Goal: Task Accomplishment & Management: Use online tool/utility

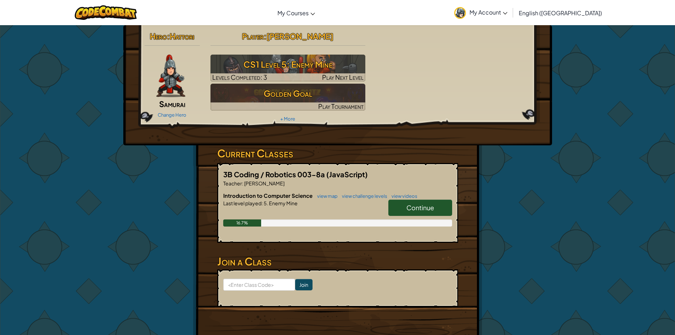
click at [414, 202] on link "Continue" at bounding box center [420, 207] width 64 height 16
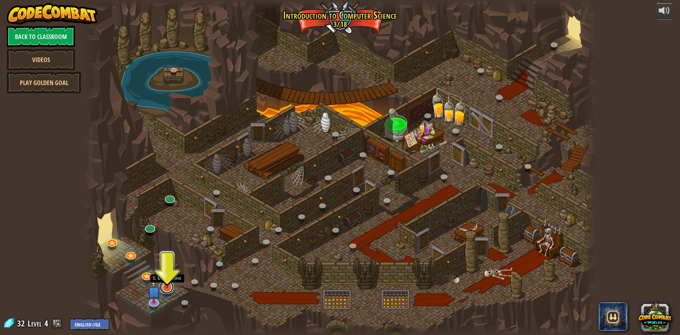
click at [165, 289] on link at bounding box center [166, 286] width 14 height 14
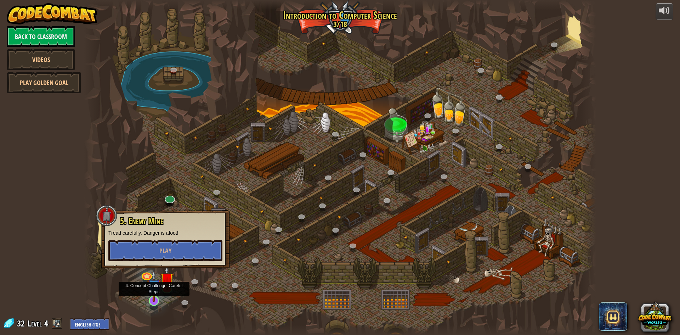
click at [150, 293] on img at bounding box center [154, 286] width 14 height 32
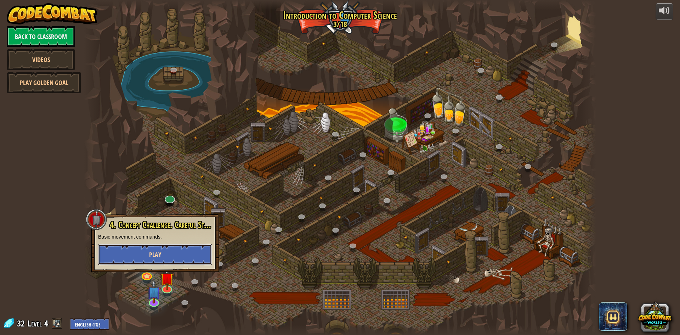
click at [157, 256] on span "Play" at bounding box center [155, 254] width 12 height 9
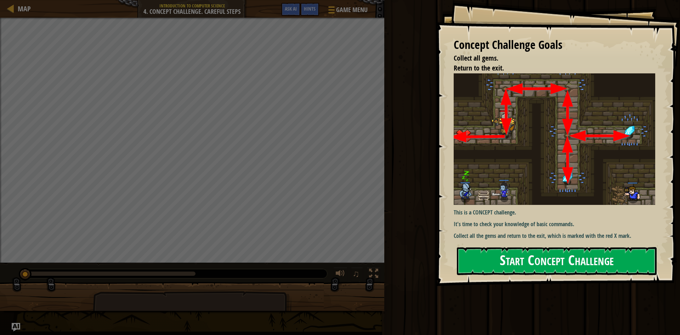
drag, startPoint x: 627, startPoint y: 276, endPoint x: 626, endPoint y: 270, distance: 5.8
click at [627, 275] on div "Concept Challenge Goals Collect all gems. Return to the exit. This is a CONCEPT…" at bounding box center [558, 143] width 244 height 286
click at [624, 267] on button "Start Concept Challenge" at bounding box center [557, 261] width 200 height 28
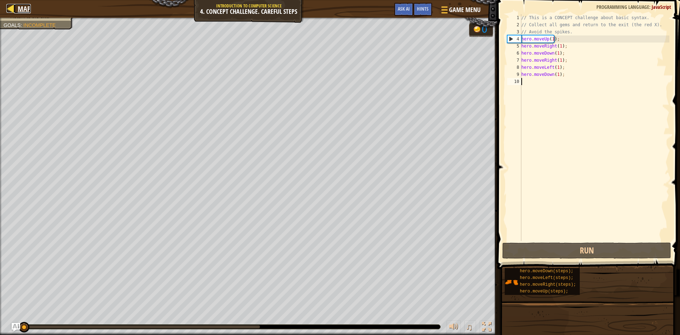
click at [7, 5] on div at bounding box center [10, 8] width 9 height 9
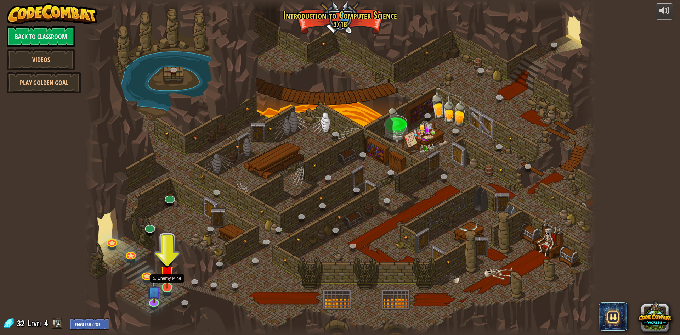
click at [173, 282] on img at bounding box center [167, 272] width 14 height 32
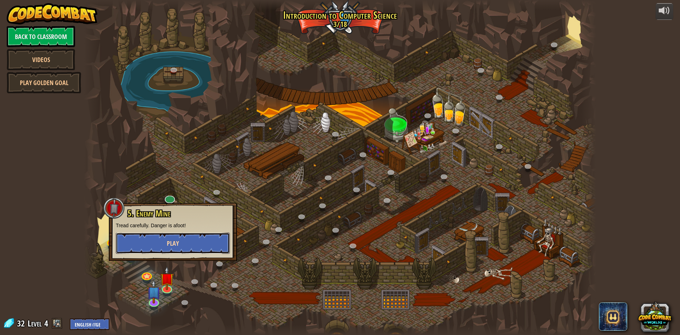
click at [188, 246] on button "Play" at bounding box center [173, 242] width 114 height 21
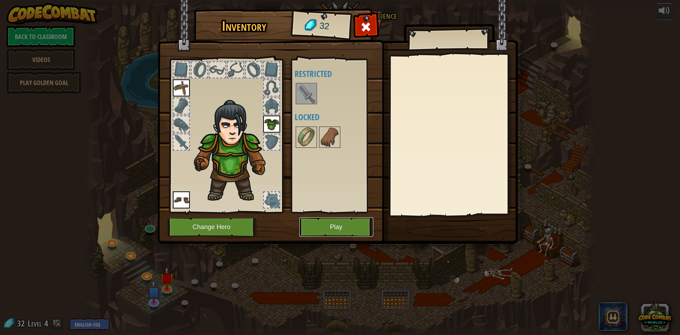
click at [334, 228] on button "Play" at bounding box center [336, 226] width 74 height 19
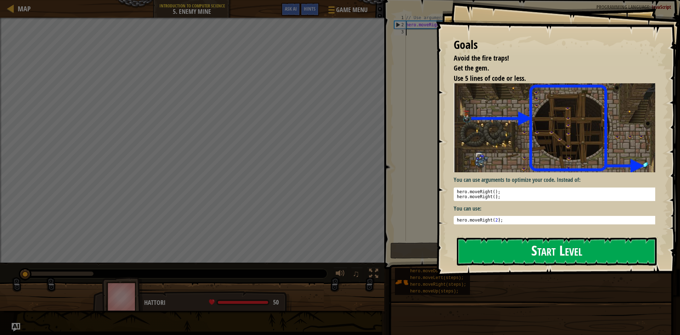
click at [476, 253] on button "Start Level" at bounding box center [557, 251] width 200 height 28
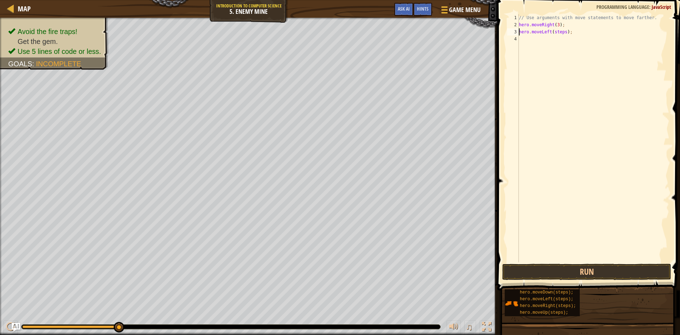
click at [563, 34] on div "// Use arguments with move statements to move farther. hero . moveRight ( 3 ) ;…" at bounding box center [593, 145] width 152 height 262
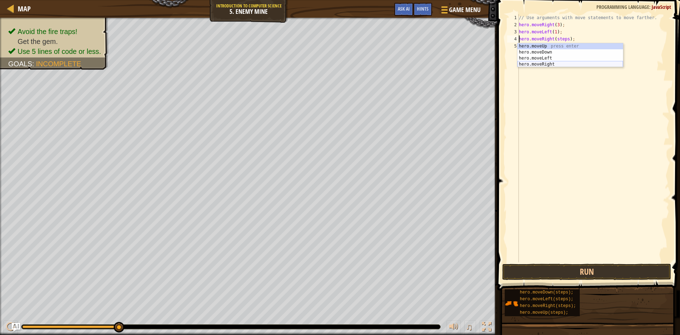
click at [548, 64] on div "hero.moveUp press enter hero.moveDown press enter hero.moveLeft press enter her…" at bounding box center [570, 61] width 106 height 36
type textarea "hero.moveRight().moveRight(steps);"
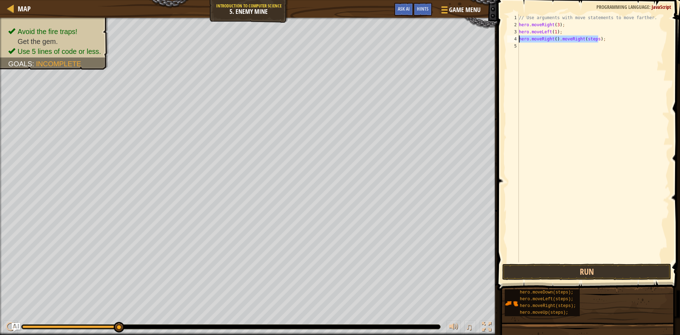
drag, startPoint x: 607, startPoint y: 38, endPoint x: 515, endPoint y: 40, distance: 92.1
click at [515, 40] on div "hero.moveRight().moveRight(steps); 1 2 3 4 5 // Use arguments with move stateme…" at bounding box center [588, 138] width 164 height 248
click at [564, 37] on div "// Use arguments with move statements to move farther. hero . moveRight ( 3 ) ;…" at bounding box center [593, 138] width 152 height 248
click at [565, 38] on div "// Use arguments with move statements to move farther. hero . moveRight ( 3 ) ;…" at bounding box center [593, 145] width 152 height 262
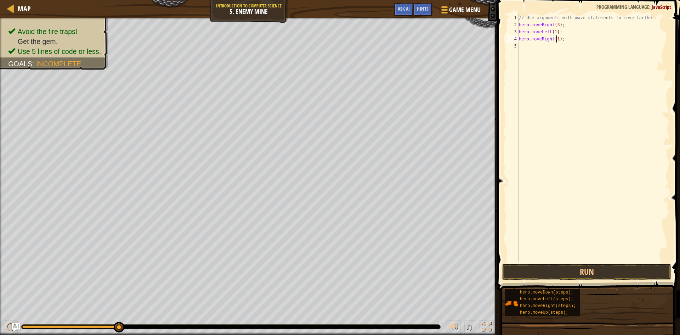
scroll to position [3, 3]
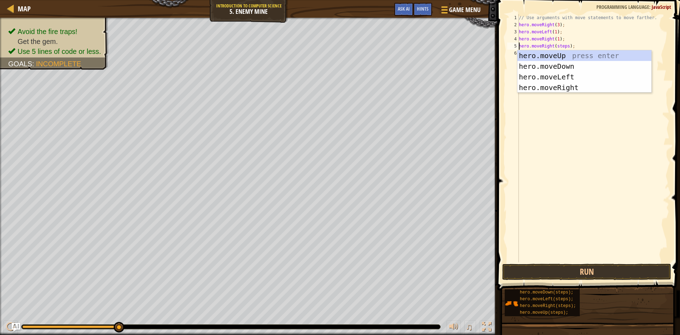
click at [565, 46] on div "// Use arguments with move statements to move farther. hero . moveRight ( 3 ) ;…" at bounding box center [593, 145] width 152 height 262
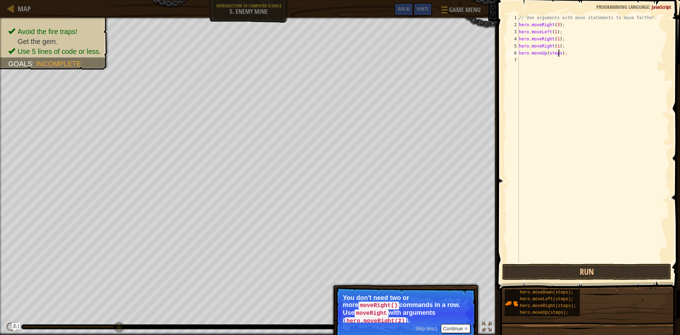
click at [557, 53] on div "// Use arguments with move statements to move farther. hero . moveRight ( 3 ) ;…" at bounding box center [593, 145] width 152 height 262
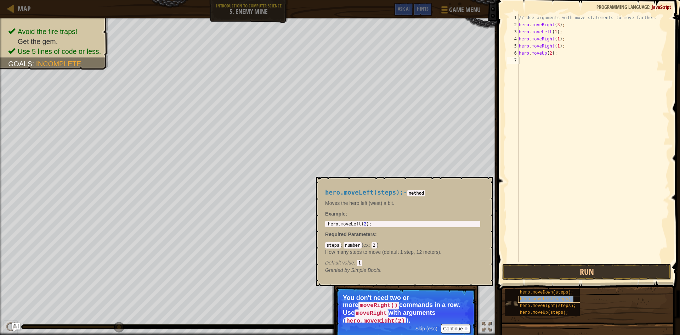
type textarea "hero.moveLeft(steps);"
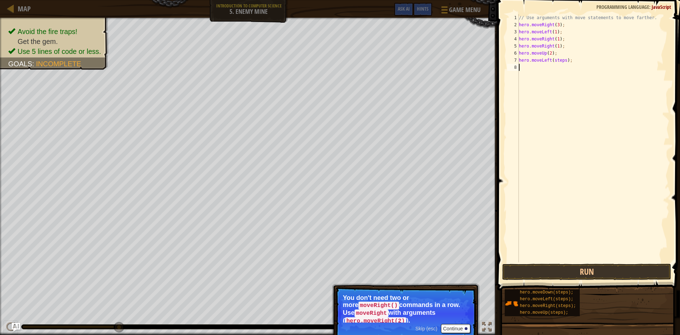
click at [545, 245] on div "// Use arguments with move statements to move farther. hero . moveRight ( 3 ) ;…" at bounding box center [593, 145] width 152 height 262
click at [551, 268] on button "Run" at bounding box center [586, 271] width 169 height 16
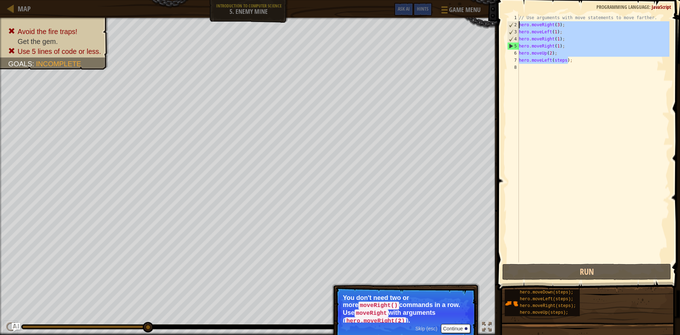
click at [475, 26] on div "Map Introduction to Computer Science 5. Enemy Mine Game Menu Done Hints Ask AI …" at bounding box center [340, 167] width 680 height 335
type textarea "hero.moveRight(3); hero.moveLeft(1);"
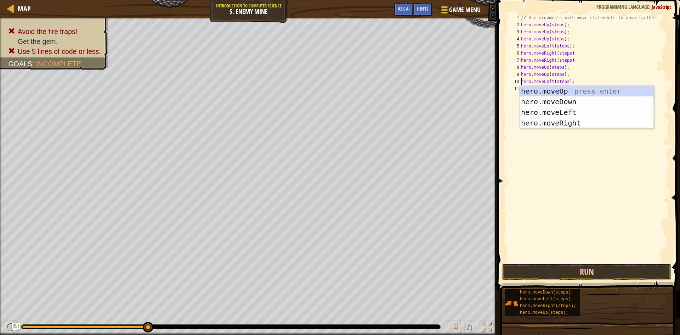
click at [553, 262] on span at bounding box center [589, 134] width 188 height 311
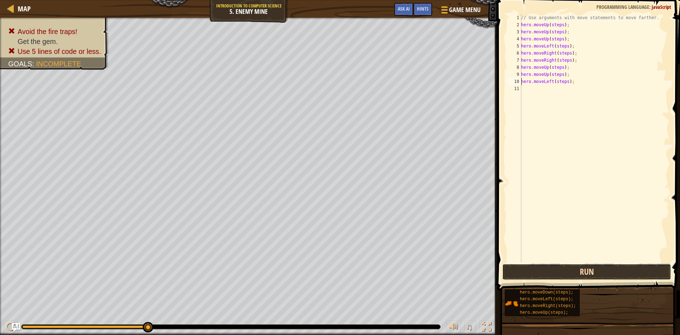
click at [553, 269] on button "Run" at bounding box center [586, 271] width 169 height 16
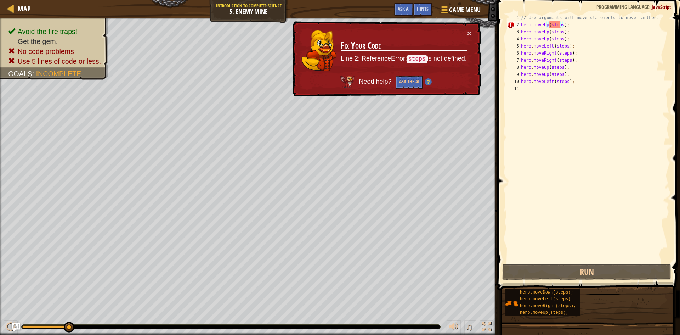
click at [560, 27] on div "// Use arguments with move statements to move farther. hero . moveUp ( steps ) …" at bounding box center [595, 145] width 150 height 262
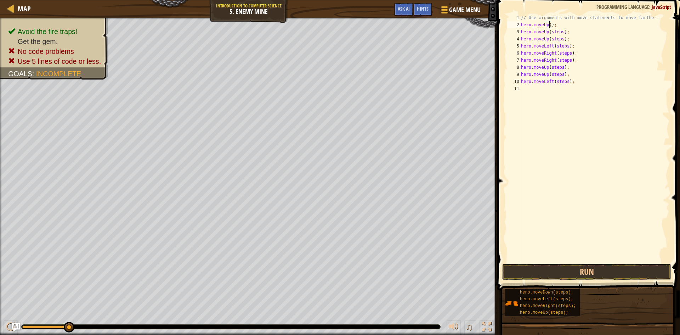
scroll to position [3, 2]
click at [560, 31] on div "// Use arguments with move statements to move farther. hero . moveUp ( 1 ) ; he…" at bounding box center [595, 145] width 150 height 262
click at [561, 39] on div "// Use arguments with move statements to move farther. hero . moveUp ( 1 ) ; he…" at bounding box center [595, 145] width 150 height 262
click at [566, 46] on div "// Use arguments with move statements to move farther. hero . moveUp ( 1 ) ; he…" at bounding box center [595, 145] width 150 height 262
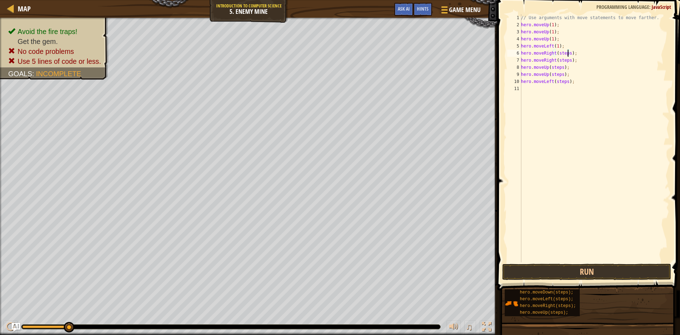
click at [568, 53] on div "// Use arguments with move statements to move farther. hero . moveUp ( 1 ) ; he…" at bounding box center [595, 145] width 150 height 262
click at [567, 62] on div "// Use arguments with move statements to move farther. hero . moveUp ( 1 ) ; he…" at bounding box center [595, 145] width 150 height 262
click at [560, 69] on div "// Use arguments with move statements to move farther. hero . moveUp ( 1 ) ; he…" at bounding box center [595, 145] width 150 height 262
click at [561, 67] on div "// Use arguments with move statements to move farther. hero . moveUp ( 1 ) ; he…" at bounding box center [595, 145] width 150 height 262
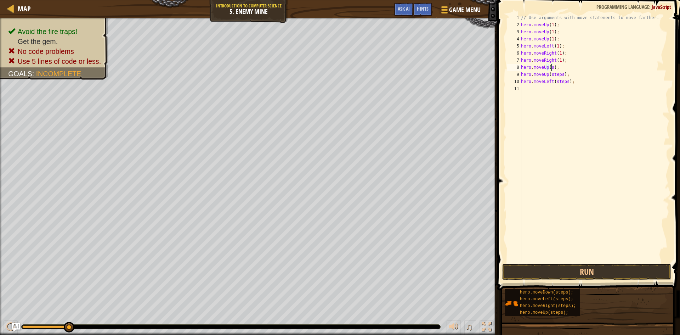
scroll to position [3, 2]
click at [559, 75] on div "// Use arguments with move statements to move farther. hero . moveUp ( 1 ) ; he…" at bounding box center [595, 145] width 150 height 262
click at [561, 80] on div "// Use arguments with move statements to move farther. hero . moveUp ( 1 ) ; he…" at bounding box center [595, 145] width 150 height 262
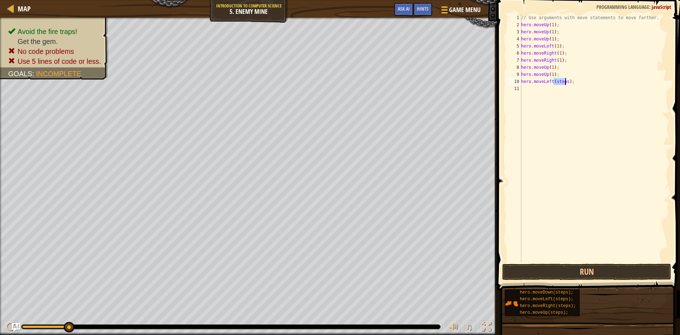
scroll to position [3, 3]
click at [595, 270] on button "Run" at bounding box center [586, 271] width 169 height 16
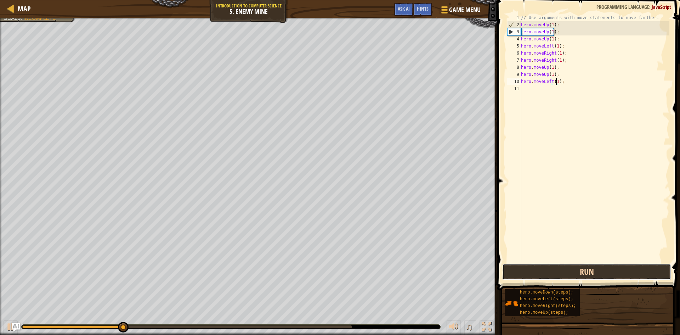
click at [577, 273] on button "Run" at bounding box center [586, 271] width 169 height 16
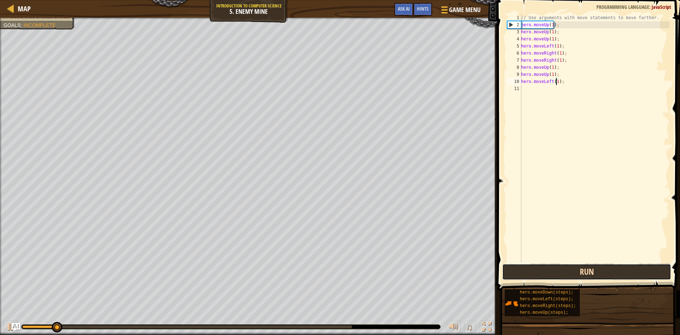
click at [571, 268] on button "Run" at bounding box center [586, 271] width 169 height 16
click at [569, 268] on button "Run" at bounding box center [586, 271] width 169 height 16
click at [568, 269] on button "Run" at bounding box center [586, 271] width 169 height 16
click at [568, 269] on button "Running" at bounding box center [586, 271] width 169 height 16
click at [567, 269] on button "Run" at bounding box center [586, 271] width 169 height 16
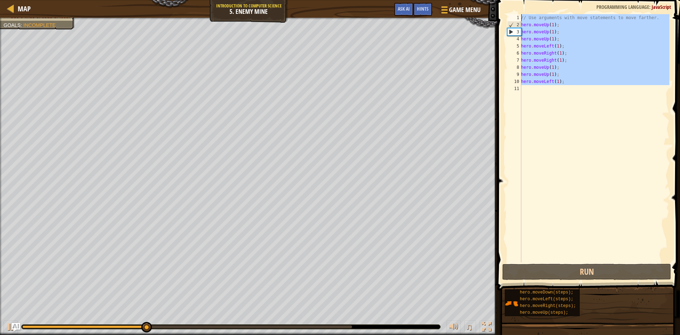
drag, startPoint x: 567, startPoint y: 87, endPoint x: 492, endPoint y: 18, distance: 102.2
click at [492, 18] on div "Map Introduction to Computer Science 5. Enemy Mine Game Menu Done Hints Ask AI …" at bounding box center [340, 167] width 680 height 335
type textarea "// Use arguments with move statements to move farther. hero.moveUp(1);"
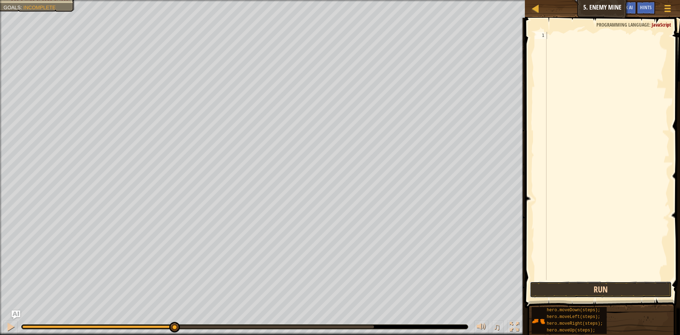
click at [575, 282] on button "Run" at bounding box center [601, 289] width 142 height 16
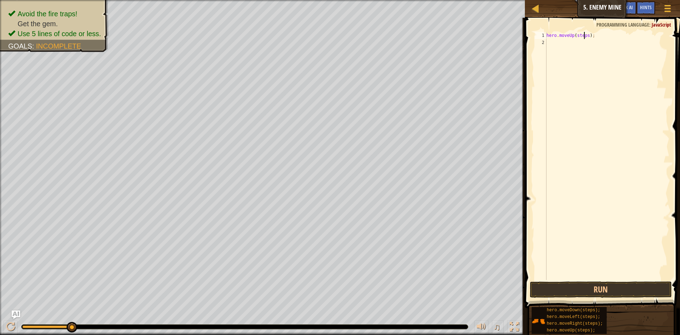
click at [585, 36] on div "hero . moveUp ( steps ) ;" at bounding box center [607, 163] width 124 height 262
click at [584, 36] on div "hero . moveUp ( steps ) ;" at bounding box center [607, 156] width 124 height 248
click at [584, 36] on div "hero . moveUp ( steps ) ;" at bounding box center [607, 163] width 124 height 262
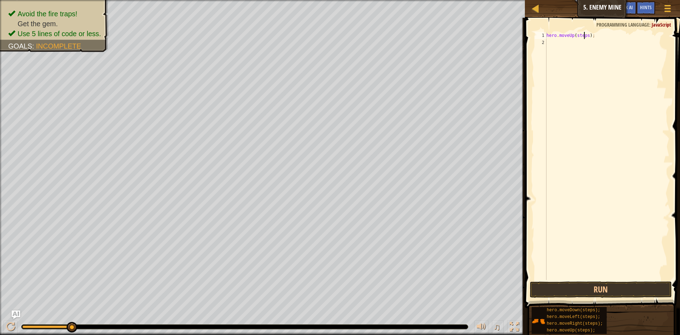
click at [584, 36] on div "hero . moveUp ( steps ) ;" at bounding box center [607, 163] width 124 height 262
click at [580, 290] on button "Run" at bounding box center [601, 289] width 142 height 16
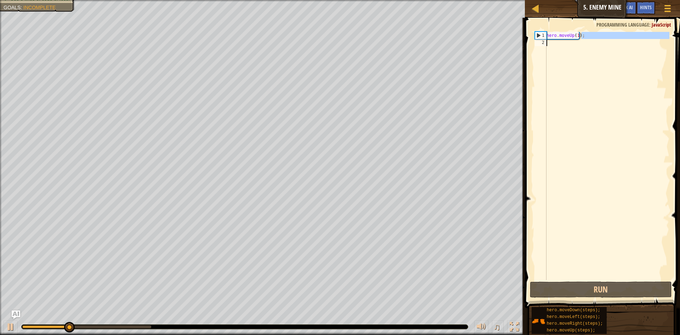
click at [463, 53] on div "Map Introduction to Computer Science 5. Enemy Mine Game Menu Done Hints Ask AI …" at bounding box center [340, 167] width 680 height 335
type textarea "hero.moveUp(1);"
click at [607, 32] on span at bounding box center [603, 152] width 161 height 311
click at [515, 28] on div "Map Introduction to Computer Science 5. Enemy Mine Game Menu Done Hints Ask AI …" at bounding box center [340, 167] width 680 height 335
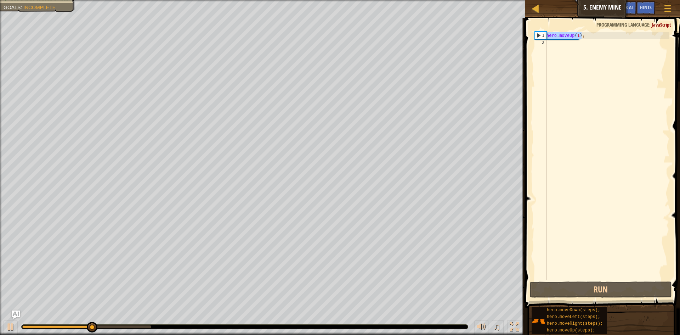
type textarea "hero.moveUp(1);"
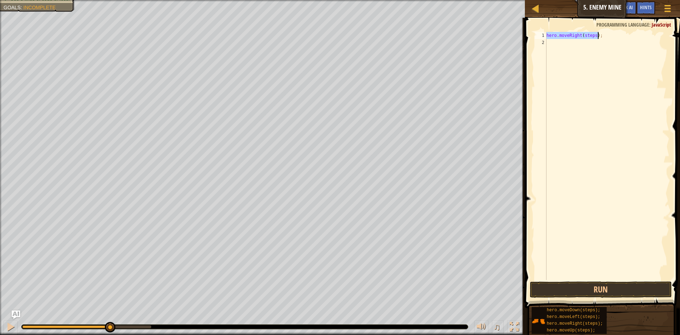
click at [592, 38] on div "hero . moveRight ( steps ) ;" at bounding box center [607, 156] width 124 height 248
click at [589, 36] on div "hero . moveRight ( steps ) ;" at bounding box center [607, 163] width 124 height 262
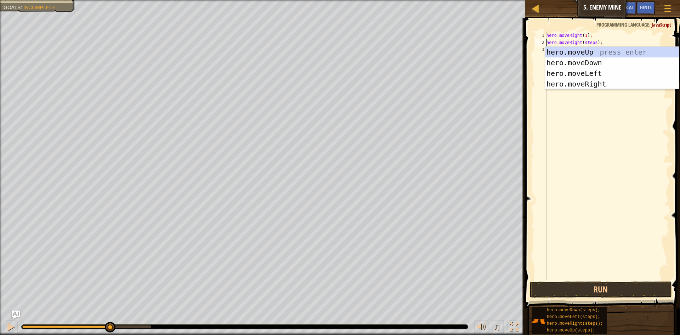
click at [590, 40] on div "hero . moveRight ( 1 ) ; hero . moveRight ( steps ) ;" at bounding box center [607, 163] width 124 height 262
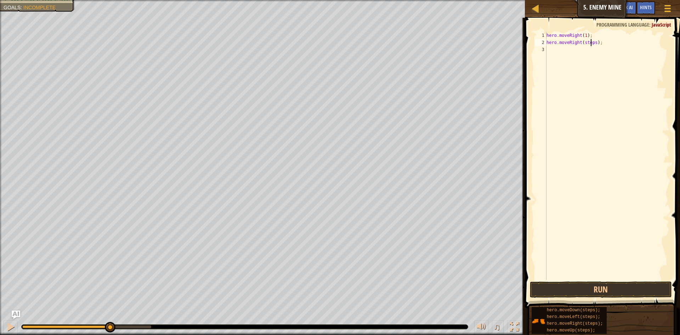
click at [590, 40] on div "hero . moveRight ( 1 ) ; hero . moveRight ( steps ) ;" at bounding box center [607, 163] width 124 height 262
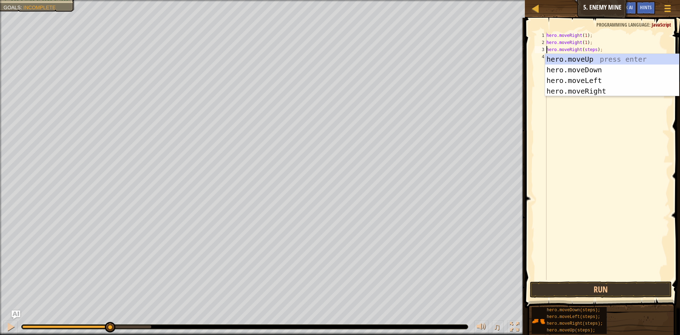
click at [584, 50] on div "hero . moveRight ( 1 ) ; hero . moveRight ( 1 ) ; hero . moveRight ( steps ) ;" at bounding box center [607, 163] width 124 height 262
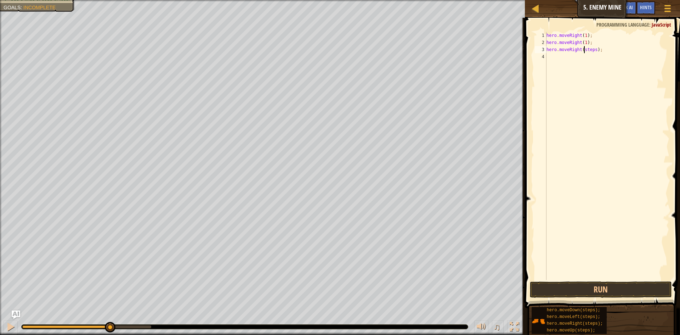
click at [584, 50] on div "hero . moveRight ( 1 ) ; hero . moveRight ( 1 ) ; hero . moveRight ( steps ) ;" at bounding box center [607, 163] width 124 height 262
click at [580, 292] on button "Run" at bounding box center [601, 289] width 142 height 16
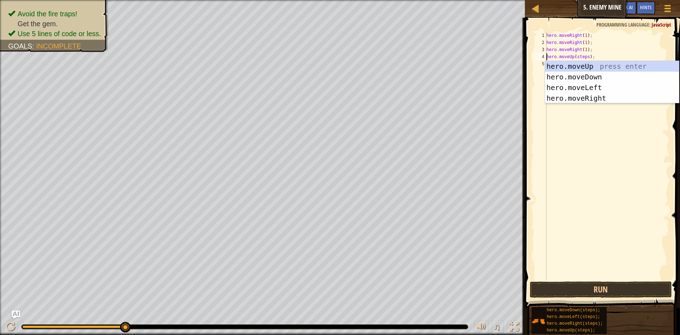
click at [584, 56] on div "hero . moveRight ( 1 ) ; hero . moveRight ( 1 ) ; hero . moveRight ( 1 ) ; hero…" at bounding box center [607, 163] width 124 height 262
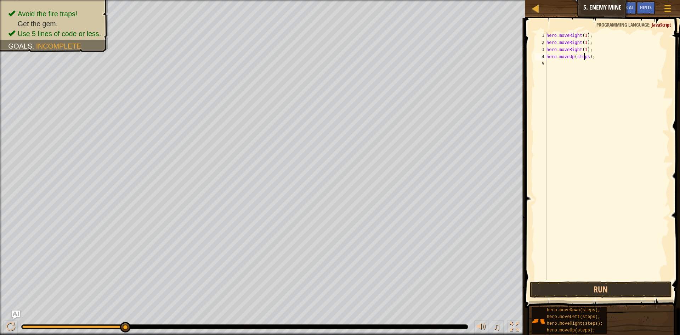
click at [584, 56] on div "hero . moveRight ( 1 ) ; hero . moveRight ( 1 ) ; hero . moveRight ( 1 ) ; hero…" at bounding box center [607, 163] width 124 height 262
click at [583, 288] on button "Run" at bounding box center [601, 289] width 142 height 16
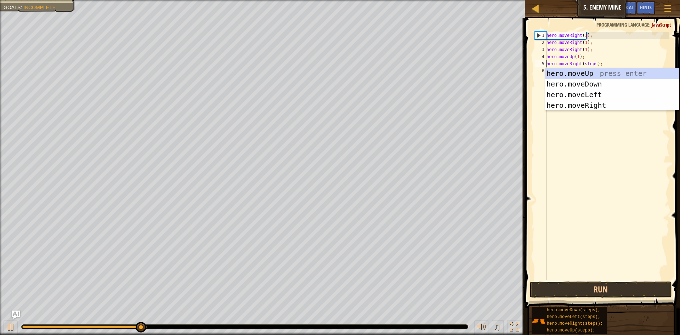
click at [591, 63] on div "hero . moveRight ( 1 ) ; hero . moveRight ( 1 ) ; hero . moveRight ( 1 ) ; hero…" at bounding box center [607, 163] width 124 height 262
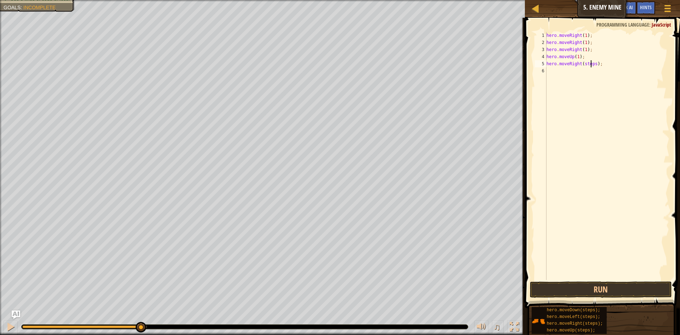
click at [591, 63] on div "hero . moveRight ( 1 ) ; hero . moveRight ( 1 ) ; hero . moveRight ( 1 ) ; hero…" at bounding box center [607, 163] width 124 height 262
click at [588, 70] on div "hero . moveRight ( 1 ) ; hero . moveRight ( 1 ) ; hero . moveRight ( 1 ) ; hero…" at bounding box center [607, 163] width 124 height 262
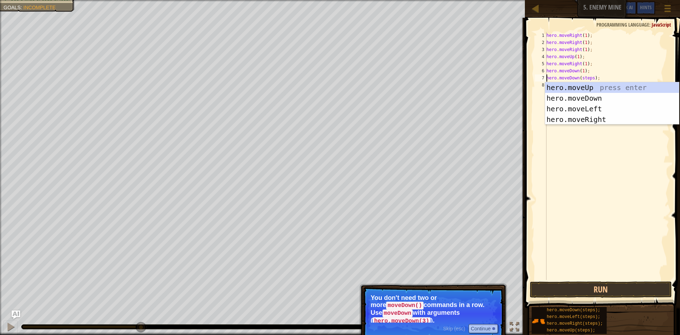
click at [413, 309] on code "moveDown" at bounding box center [397, 313] width 30 height 8
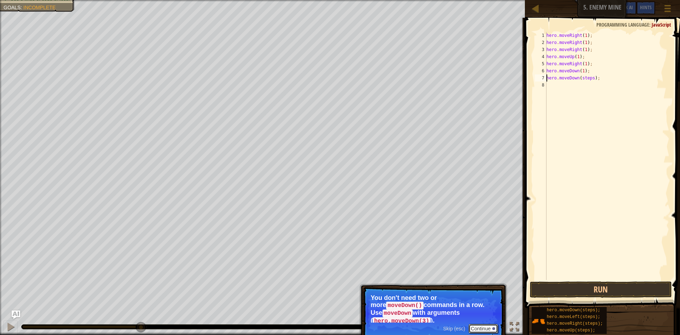
click at [477, 324] on button "Continue" at bounding box center [483, 328] width 29 height 9
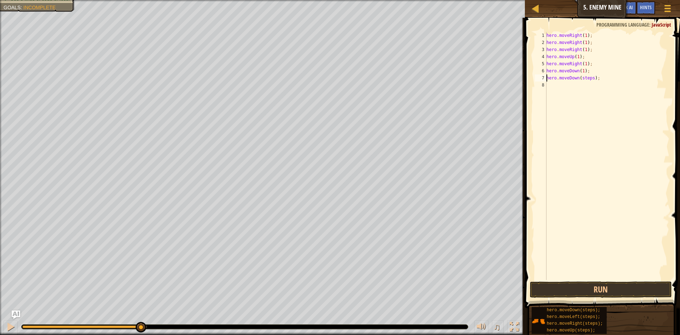
scroll to position [3, 0]
click at [584, 79] on div "hero . moveRight ( 1 ) ; hero . moveRight ( 1 ) ; hero . moveRight ( 1 ) ; hero…" at bounding box center [607, 163] width 124 height 262
click at [585, 85] on div "hero . moveRight ( 1 ) ; hero . moveRight ( 1 ) ; hero . moveRight ( 1 ) ; hero…" at bounding box center [607, 163] width 124 height 262
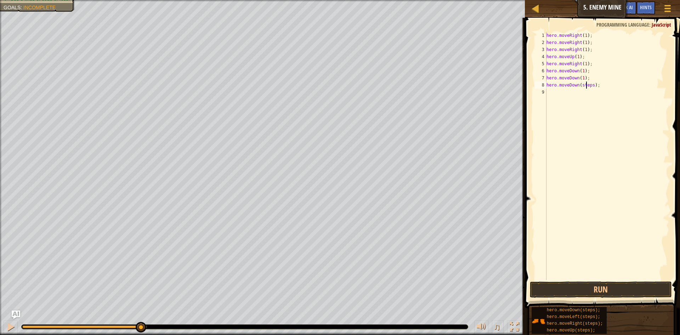
click at [585, 85] on div "hero . moveRight ( 1 ) ; hero . moveRight ( 1 ) ; hero . moveRight ( 1 ) ; hero…" at bounding box center [607, 163] width 124 height 262
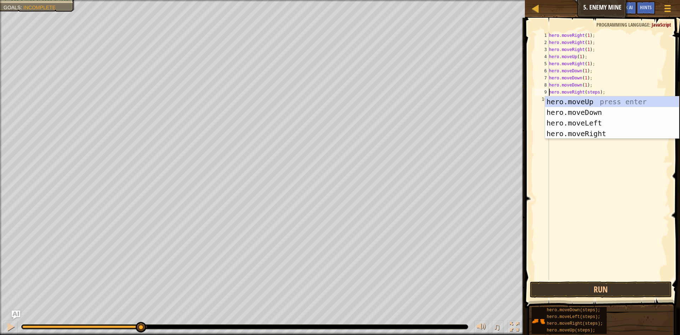
click at [588, 92] on div "hero . moveRight ( 1 ) ; hero . moveRight ( 1 ) ; hero . moveRight ( 1 ) ; hero…" at bounding box center [609, 163] width 122 height 262
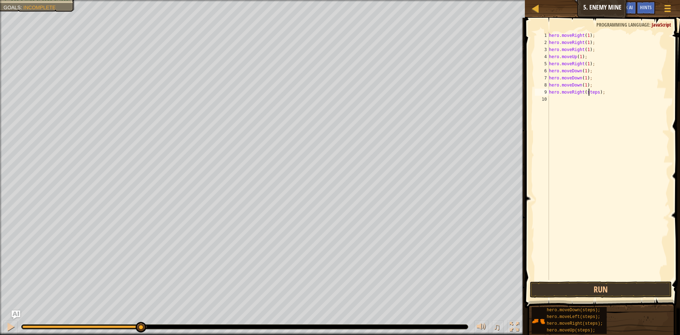
click at [588, 92] on div "hero . moveRight ( 1 ) ; hero . moveRight ( 1 ) ; hero . moveRight ( 1 ) ; hero…" at bounding box center [609, 163] width 122 height 262
click at [608, 284] on button "Run" at bounding box center [601, 289] width 142 height 16
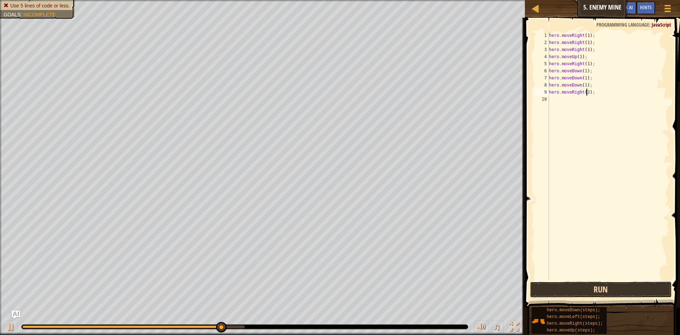
click at [633, 287] on button "Run" at bounding box center [601, 289] width 142 height 16
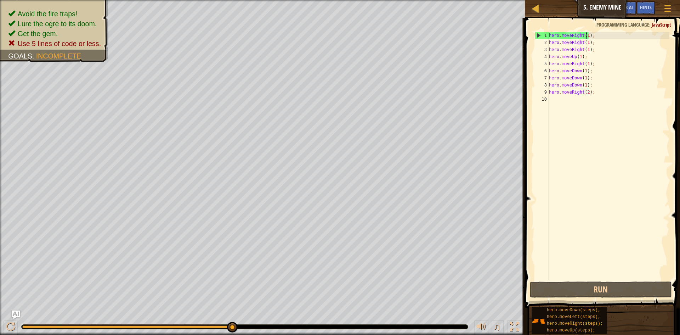
click at [586, 37] on div "hero . moveRight ( 1 ) ; hero . moveRight ( 1 ) ; hero . moveRight ( 1 ) ; hero…" at bounding box center [609, 163] width 122 height 262
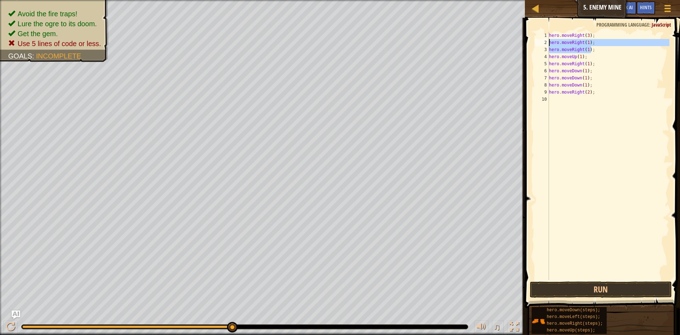
drag, startPoint x: 597, startPoint y: 50, endPoint x: 545, endPoint y: 41, distance: 52.4
click at [545, 41] on div "hero.moveRight(3); 1 2 3 4 5 6 7 8 9 10 hero . moveRight ( 3 ) ; hero . moveRig…" at bounding box center [601, 156] width 136 height 248
type textarea "hero.moveRight(1); hero.moveRight(1);"
click at [536, 79] on div "7" at bounding box center [541, 77] width 12 height 7
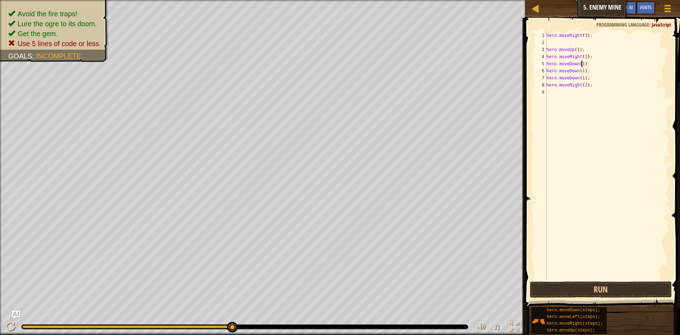
click at [581, 62] on div "hero . moveRight ( 3 ) ; hero . moveUp ( 1 ) ; hero . moveRight ( 1 ) ; hero . …" at bounding box center [607, 163] width 124 height 262
drag, startPoint x: 596, startPoint y: 78, endPoint x: 545, endPoint y: 70, distance: 51.9
click at [545, 70] on div "hero.moveDown(3); 1 2 3 4 5 6 7 8 9 hero . moveRight ( 3 ) ; hero . moveUp ( 1 …" at bounding box center [601, 156] width 136 height 248
type textarea "hero.moveDown(1); hero.moveDown(1);"
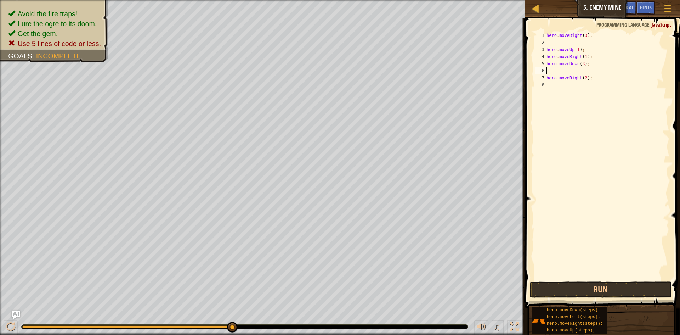
scroll to position [3, 0]
click at [631, 294] on button "Run" at bounding box center [601, 289] width 142 height 16
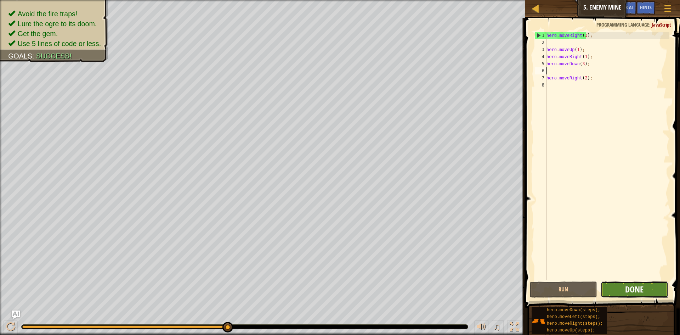
click at [640, 288] on span "Done" at bounding box center [634, 288] width 18 height 11
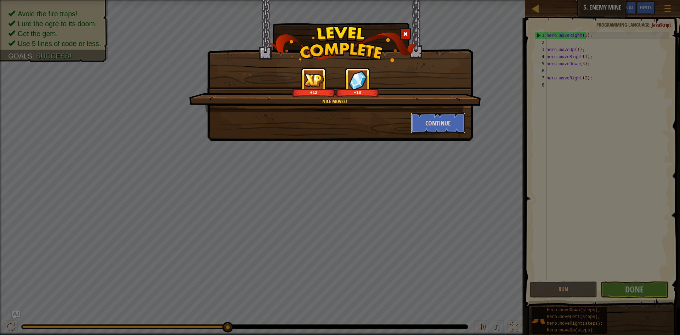
click at [440, 125] on button "Continue" at bounding box center [438, 122] width 55 height 21
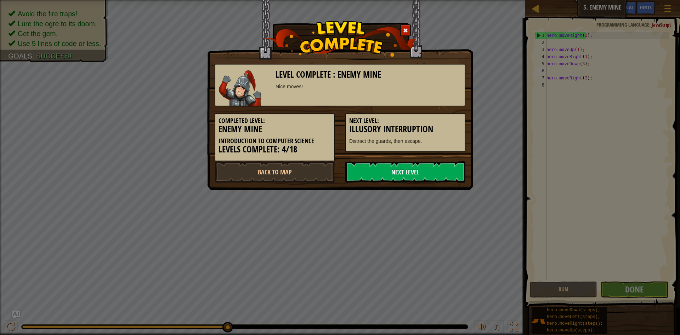
click at [408, 174] on link "Next Level" at bounding box center [405, 171] width 120 height 21
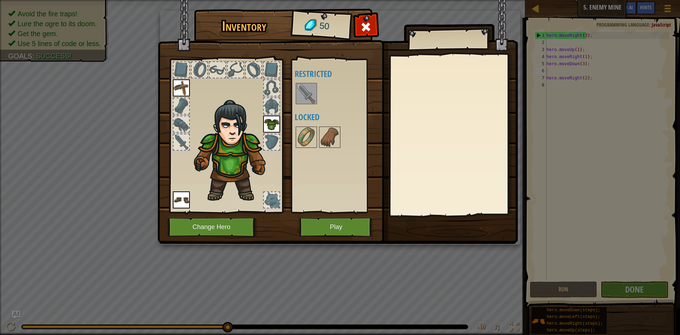
click at [179, 146] on div at bounding box center [182, 142] width 16 height 16
click at [188, 146] on div at bounding box center [182, 142] width 16 height 16
click at [305, 93] on img at bounding box center [306, 94] width 20 height 20
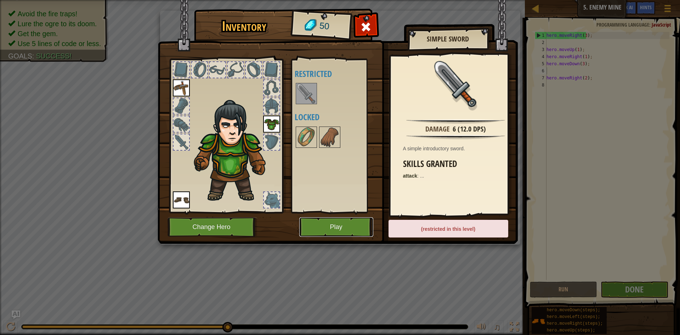
click at [355, 226] on button "Play" at bounding box center [336, 226] width 74 height 19
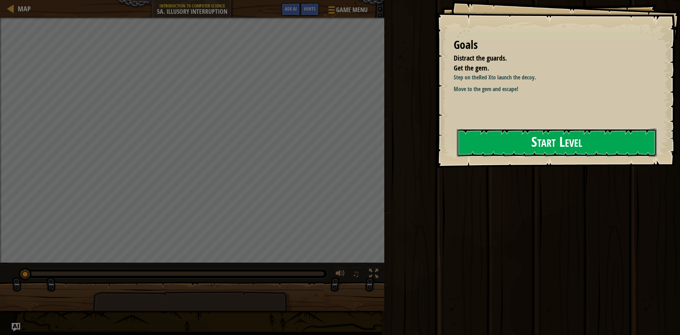
click at [459, 143] on button "Start Level" at bounding box center [557, 143] width 200 height 28
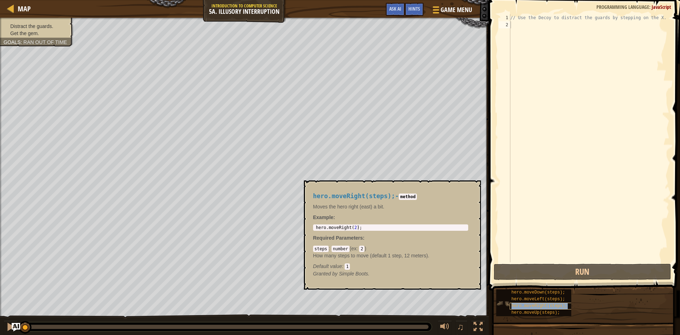
type textarea "hero.moveRight(steps);"
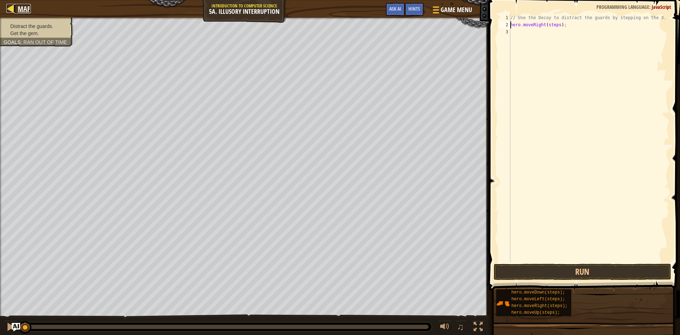
click at [16, 5] on link "Map" at bounding box center [22, 9] width 17 height 10
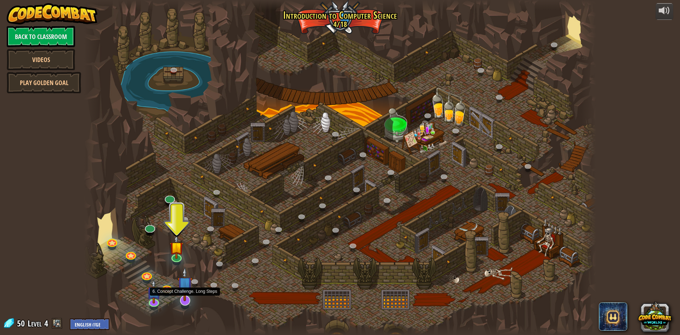
click at [185, 300] on img at bounding box center [184, 284] width 15 height 34
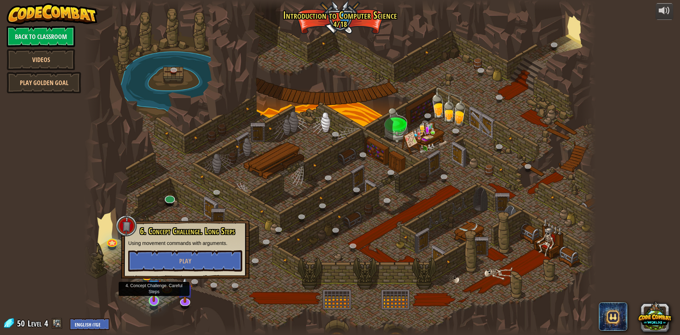
click at [159, 294] on img at bounding box center [154, 286] width 14 height 32
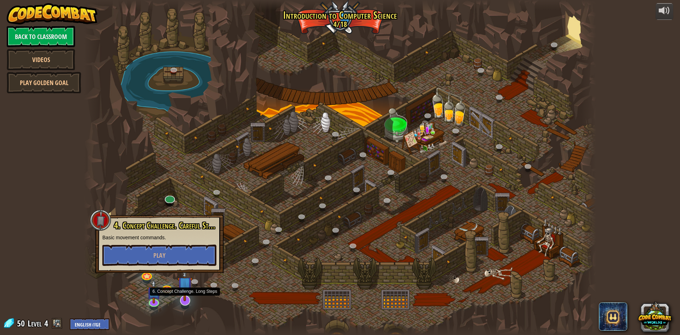
click at [183, 300] on img at bounding box center [184, 284] width 15 height 34
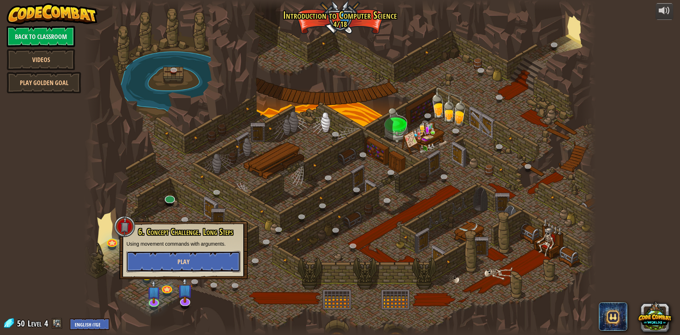
click at [183, 257] on span "Play" at bounding box center [183, 261] width 12 height 9
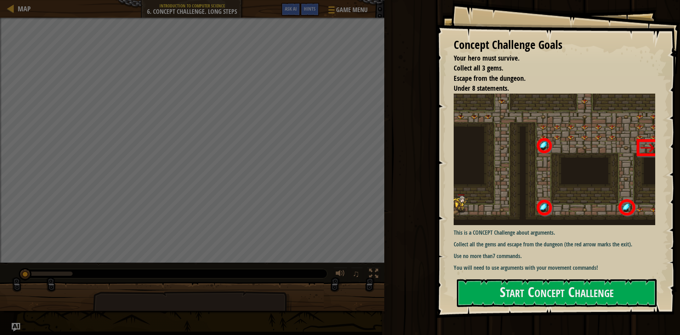
click at [564, 316] on div at bounding box center [557, 322] width 200 height 16
click at [548, 284] on button "Start Concept Challenge" at bounding box center [557, 293] width 200 height 28
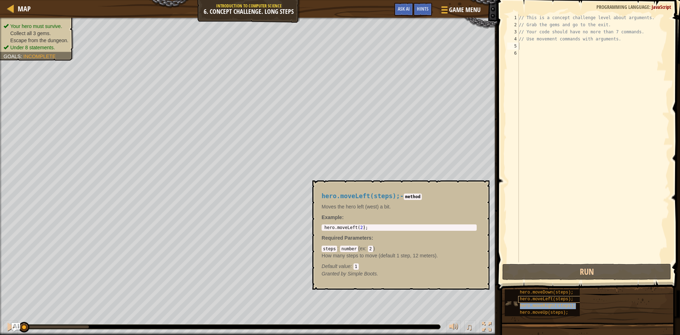
type textarea "hero.moveRight(steps);"
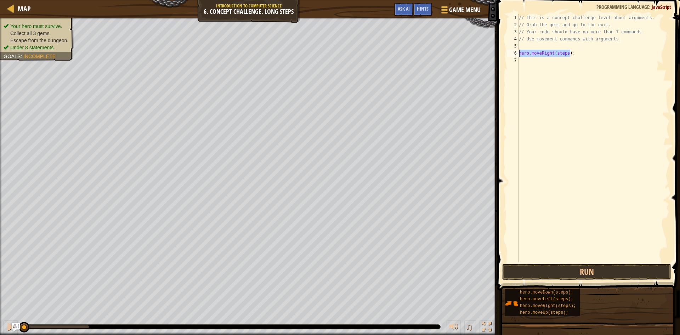
drag, startPoint x: 575, startPoint y: 53, endPoint x: 494, endPoint y: 51, distance: 80.8
click at [495, 51] on div "Hints Videos hero.moveRight(steps); 1 2 3 4 5 6 7 // This is a concept challeng…" at bounding box center [587, 167] width 185 height 335
click at [563, 45] on div "// This is a concept challenge level about arguments. // Grab the gems and go t…" at bounding box center [593, 138] width 152 height 248
click at [563, 45] on div "// This is a concept challenge level about arguments. // Grab the gems and go t…" at bounding box center [593, 145] width 152 height 262
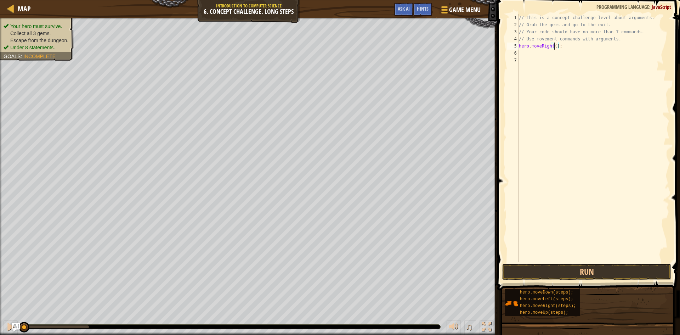
scroll to position [3, 3]
click at [555, 52] on div "// This is a concept challenge level about arguments. // Grab the gems and go t…" at bounding box center [593, 138] width 152 height 248
click at [555, 52] on div "// This is a concept challenge level about arguments. // Grab the gems and go t…" at bounding box center [593, 145] width 152 height 262
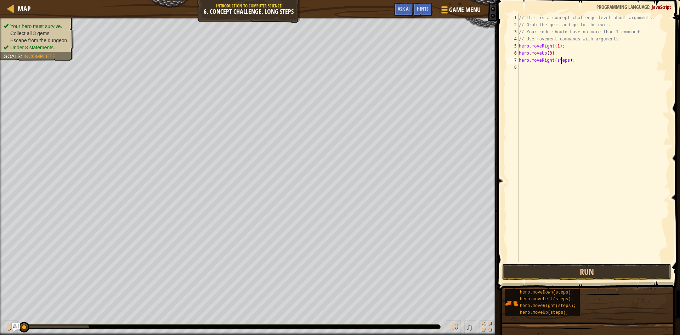
click at [562, 60] on div "// This is a concept challenge level about arguments. // Grab the gems and go t…" at bounding box center [593, 145] width 152 height 262
click at [556, 66] on div "// This is a concept challenge level about arguments. // Grab the gems and go t…" at bounding box center [593, 145] width 152 height 262
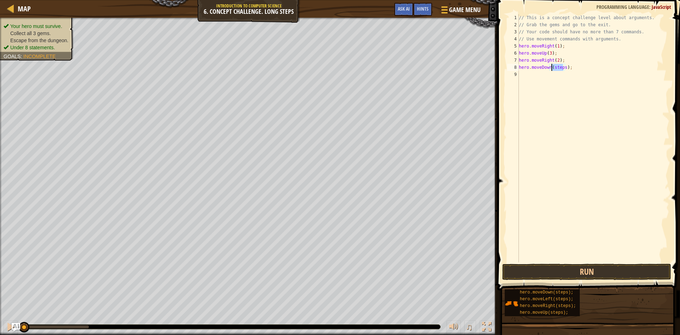
scroll to position [3, 3]
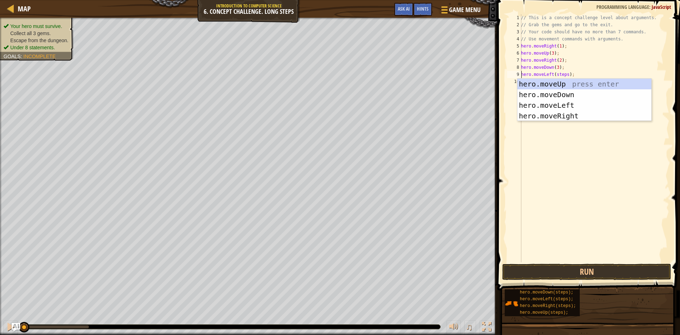
click at [562, 74] on div "// This is a concept challenge level about arguments. // Grab the gems and go t…" at bounding box center [595, 145] width 150 height 262
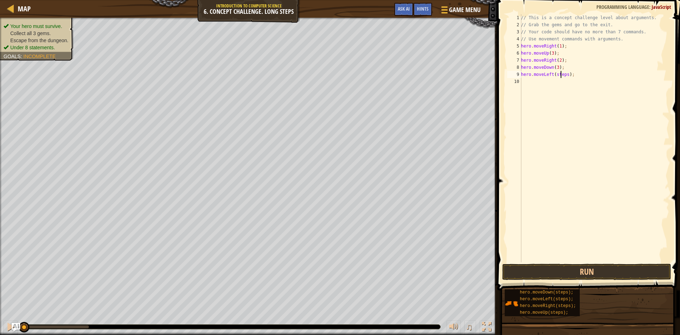
click at [562, 74] on div "// This is a concept challenge level about arguments. // Grab the gems and go t…" at bounding box center [595, 145] width 150 height 262
click at [555, 79] on div "// This is a concept challenge level about arguments. // Grab the gems and go t…" at bounding box center [595, 145] width 150 height 262
click at [560, 86] on div "// This is a concept challenge level about arguments. // Grab the gems and go t…" at bounding box center [595, 145] width 150 height 262
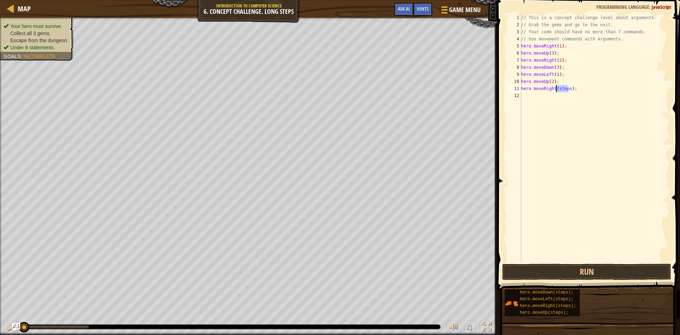
click at [561, 86] on div "// This is a concept challenge level about arguments. // Grab the gems and go t…" at bounding box center [595, 145] width 150 height 262
type textarea "hero.moveRight(3);"
click at [554, 275] on button "Run" at bounding box center [586, 271] width 169 height 16
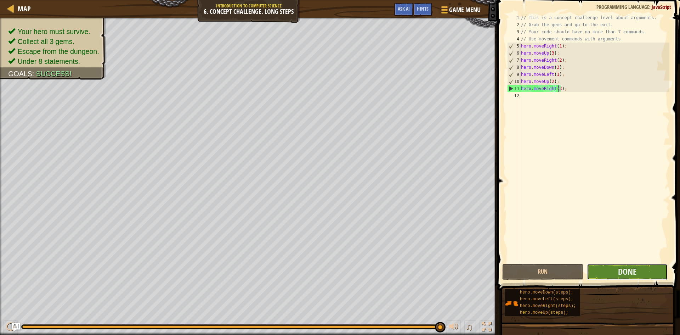
click at [598, 272] on button "Done" at bounding box center [627, 271] width 81 height 16
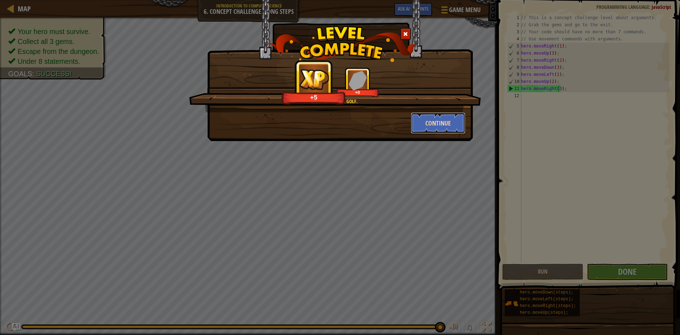
click at [426, 122] on button "Continue" at bounding box center [438, 122] width 55 height 21
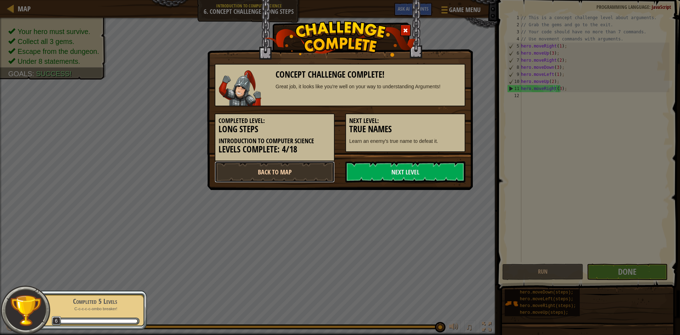
click at [276, 171] on link "Back to Map" at bounding box center [275, 171] width 120 height 21
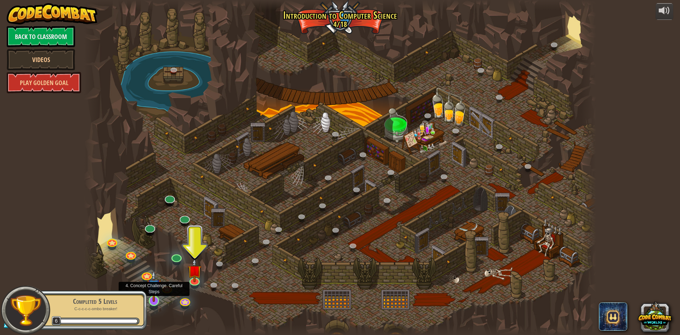
click at [158, 297] on img at bounding box center [154, 286] width 14 height 32
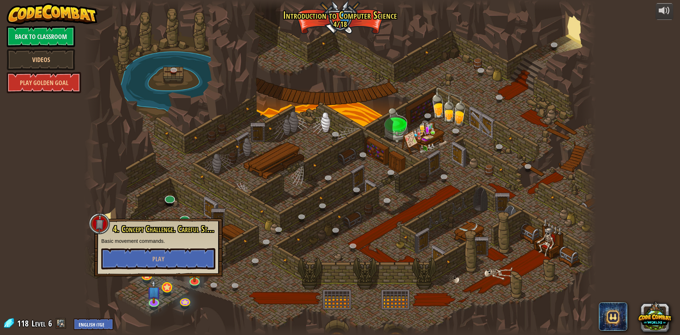
drag, startPoint x: 169, startPoint y: 278, endPoint x: 171, endPoint y: 286, distance: 8.8
click at [171, 286] on div "25. Kithgard Gates (Locked) Escape the Kithgard dungeons, and don't let the gua…" at bounding box center [340, 167] width 512 height 335
click at [155, 265] on button "Play" at bounding box center [158, 258] width 114 height 21
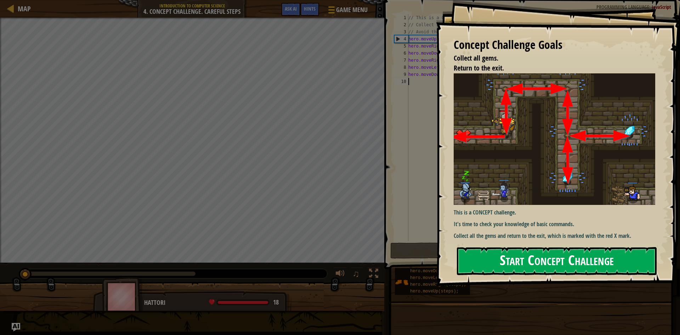
click at [517, 265] on button "Start Concept Challenge" at bounding box center [557, 261] width 200 height 28
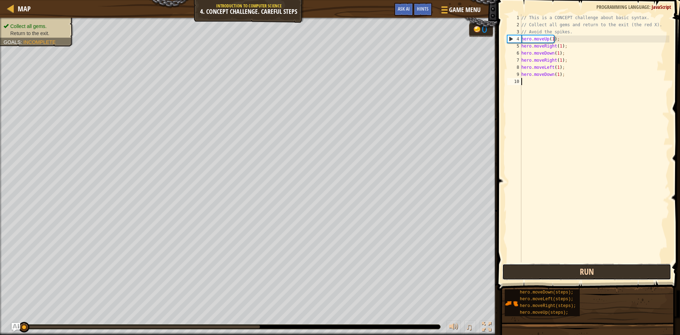
click at [591, 268] on button "Run" at bounding box center [586, 271] width 169 height 16
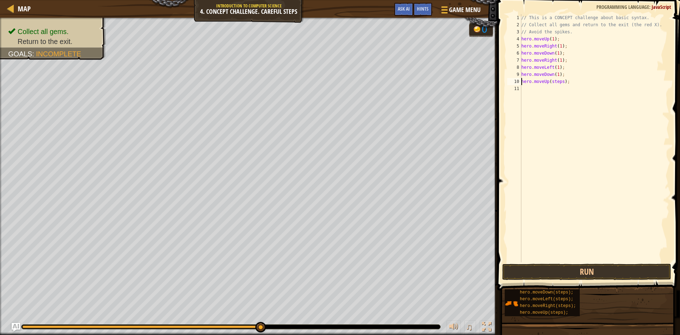
click at [560, 83] on div "// This is a CONCEPT challenge about basic syntax. // Collect all gems and retu…" at bounding box center [594, 145] width 149 height 262
click at [562, 87] on div "// This is a CONCEPT challenge about basic syntax. // Collect all gems and retu…" at bounding box center [594, 145] width 149 height 262
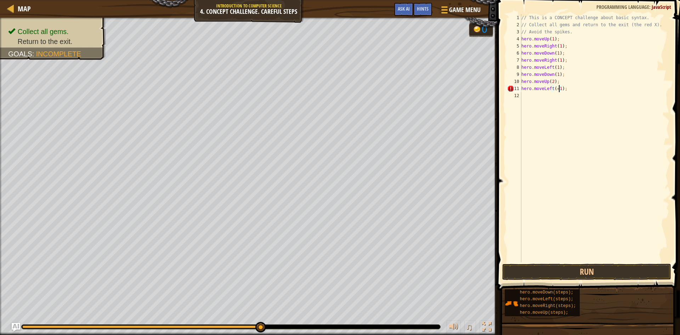
scroll to position [3, 3]
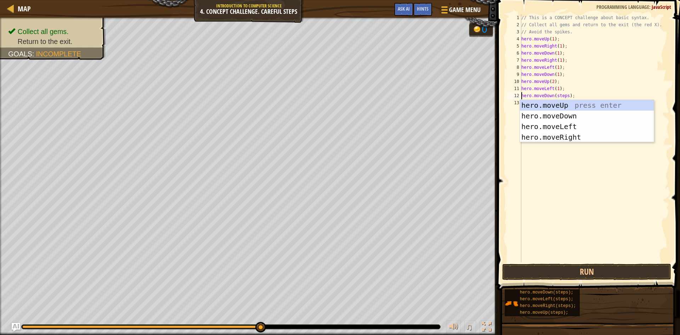
click at [562, 97] on div "// This is a CONCEPT challenge about basic syntax. // Collect all gems and retu…" at bounding box center [594, 145] width 149 height 262
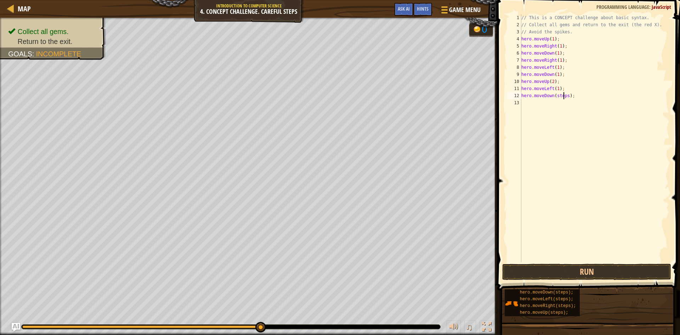
click at [562, 97] on div "// This is a CONCEPT challenge about basic syntax. // Collect all gems and retu…" at bounding box center [594, 145] width 149 height 262
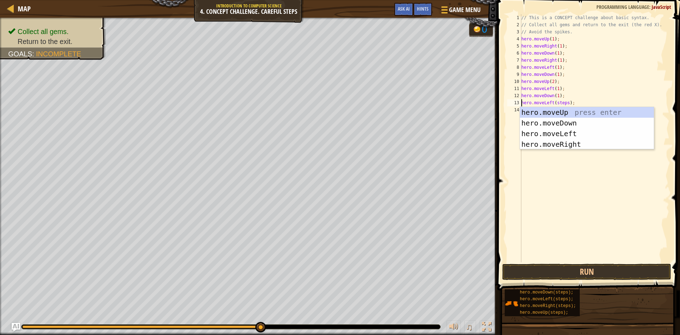
click at [560, 102] on div "// This is a CONCEPT challenge about basic syntax. // Collect all gems and retu…" at bounding box center [594, 145] width 149 height 262
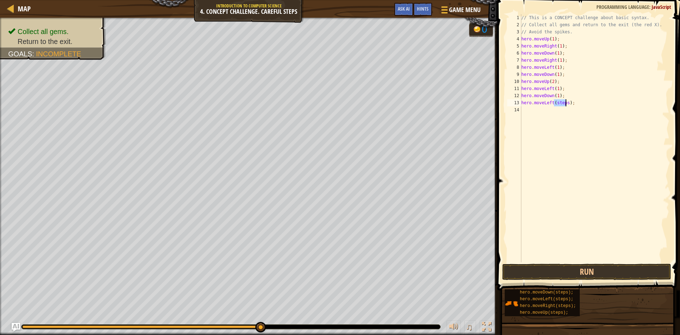
click at [560, 102] on div "// This is a CONCEPT challenge about basic syntax. // Collect all gems and retu…" at bounding box center [594, 145] width 149 height 262
type textarea "hero.moveLeft(1);"
click at [573, 272] on button "Run" at bounding box center [586, 271] width 169 height 16
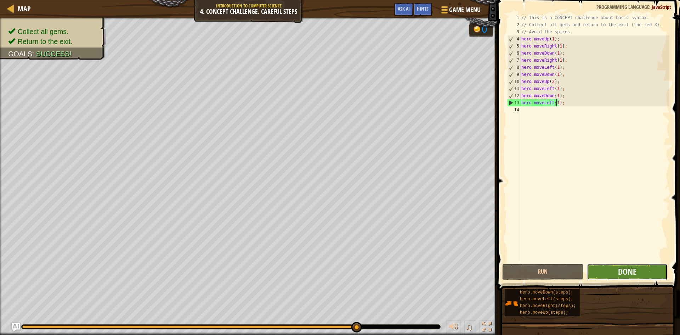
click at [607, 267] on button "Done" at bounding box center [627, 271] width 81 height 16
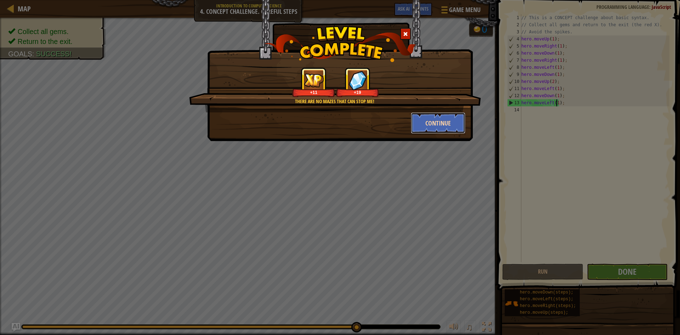
click at [429, 119] on button "Continue" at bounding box center [438, 122] width 55 height 21
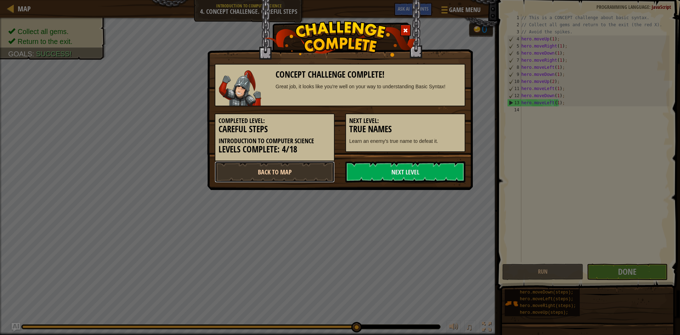
click at [306, 170] on link "Back to Map" at bounding box center [275, 171] width 120 height 21
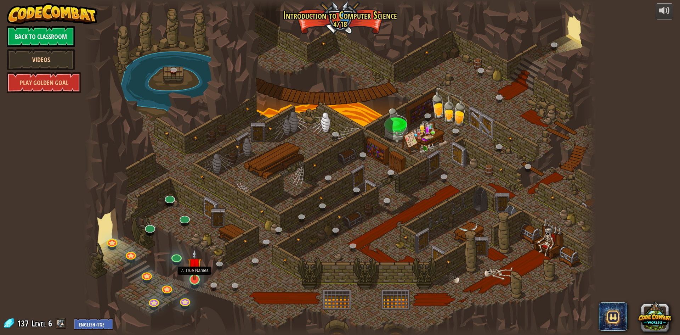
click at [198, 275] on img at bounding box center [195, 265] width 14 height 32
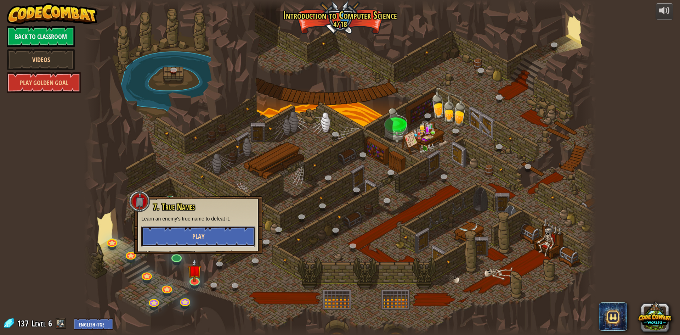
click at [207, 229] on button "Play" at bounding box center [198, 236] width 114 height 21
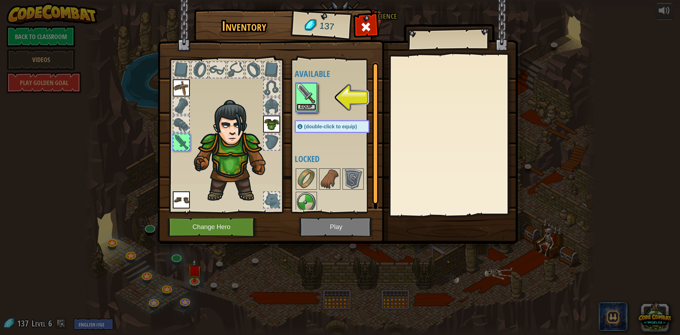
click at [309, 105] on button "Equip" at bounding box center [306, 106] width 20 height 7
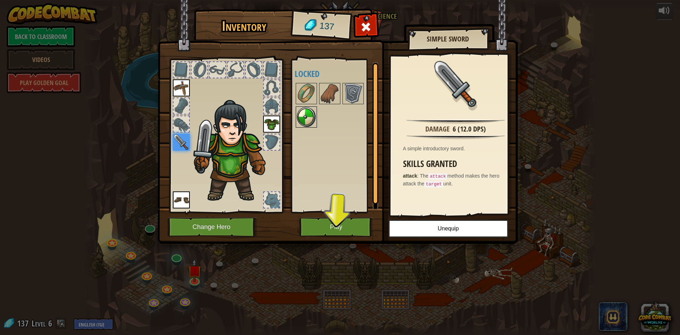
click at [303, 111] on img at bounding box center [306, 117] width 20 height 20
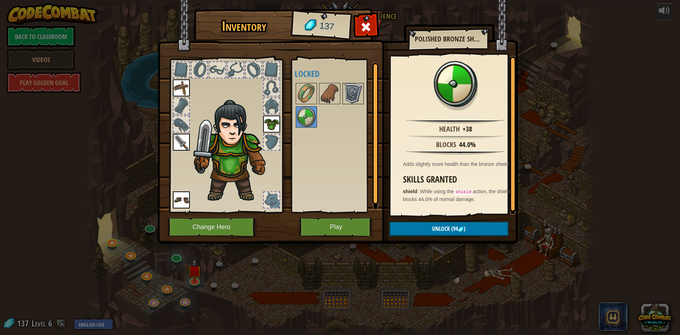
click at [353, 96] on img at bounding box center [353, 94] width 20 height 20
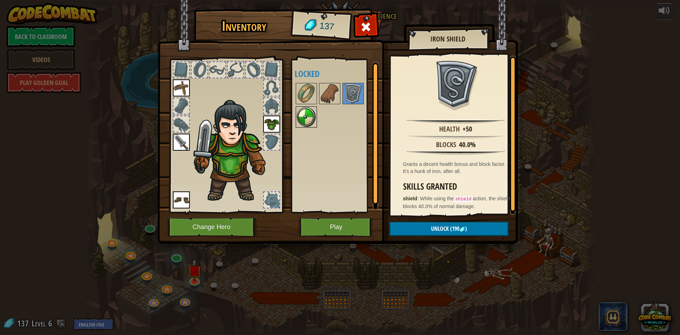
click at [304, 121] on img at bounding box center [306, 117] width 20 height 20
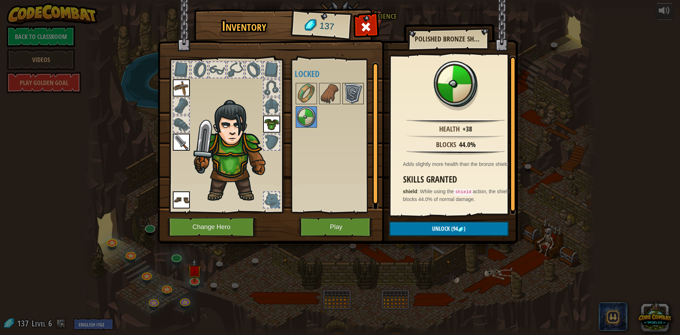
click at [352, 91] on img at bounding box center [353, 94] width 20 height 20
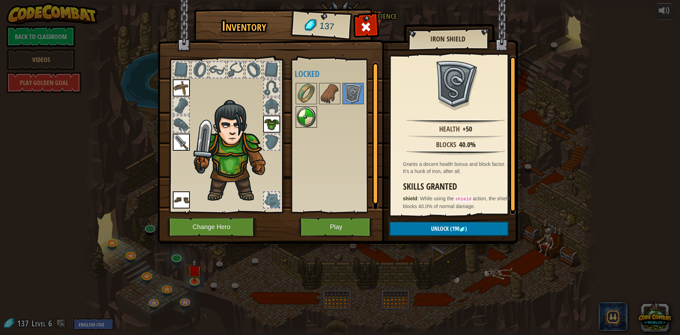
click at [311, 119] on img at bounding box center [306, 117] width 20 height 20
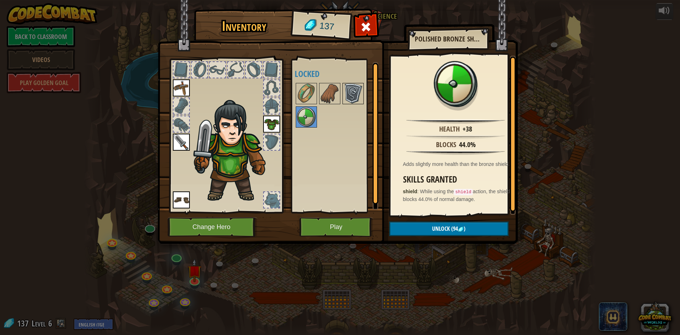
click at [356, 96] on img at bounding box center [353, 94] width 20 height 20
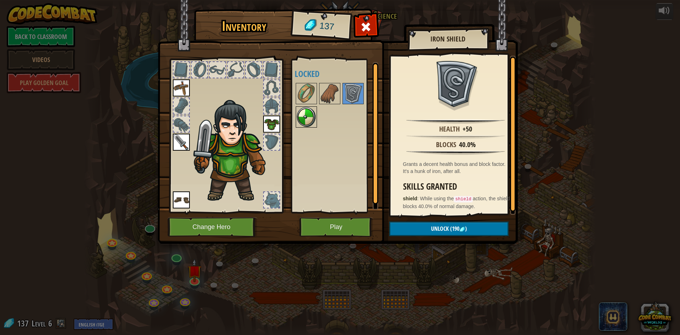
click at [304, 112] on img at bounding box center [306, 117] width 20 height 20
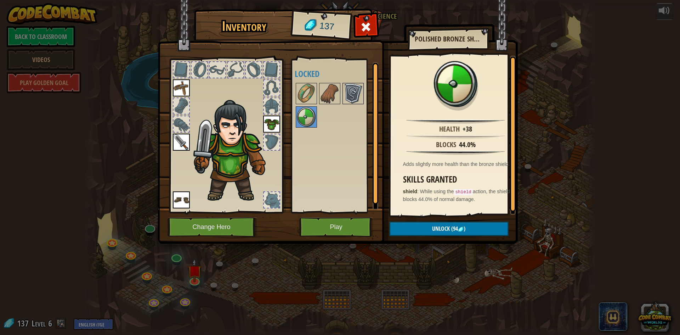
drag, startPoint x: 352, startPoint y: 92, endPoint x: 353, endPoint y: 96, distance: 3.9
click at [353, 96] on img at bounding box center [353, 94] width 20 height 20
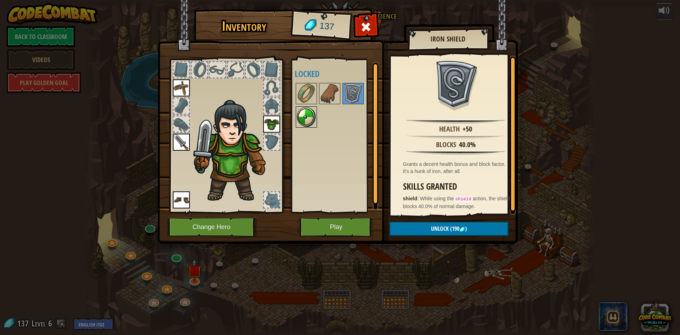
click at [310, 120] on img at bounding box center [306, 117] width 20 height 20
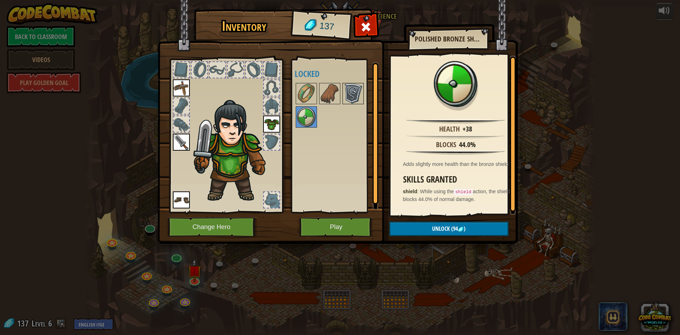
click at [356, 94] on img at bounding box center [353, 94] width 20 height 20
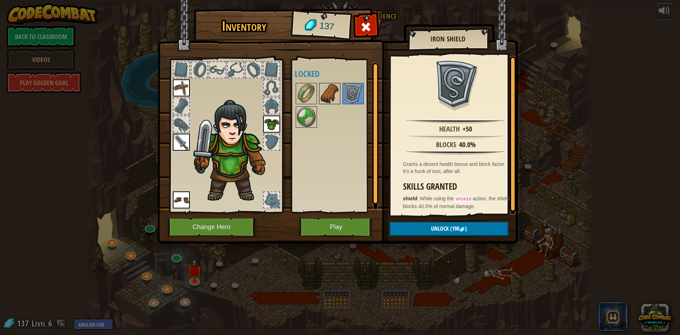
click at [331, 100] on img at bounding box center [330, 94] width 20 height 20
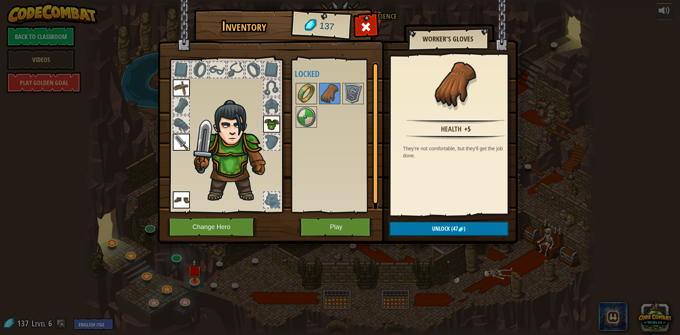
click at [315, 93] on img at bounding box center [306, 94] width 20 height 20
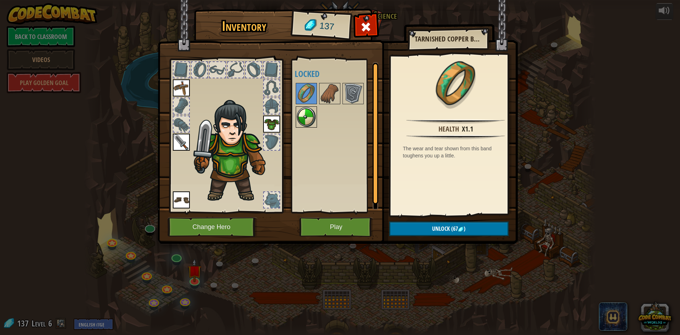
click at [310, 109] on img at bounding box center [306, 117] width 20 height 20
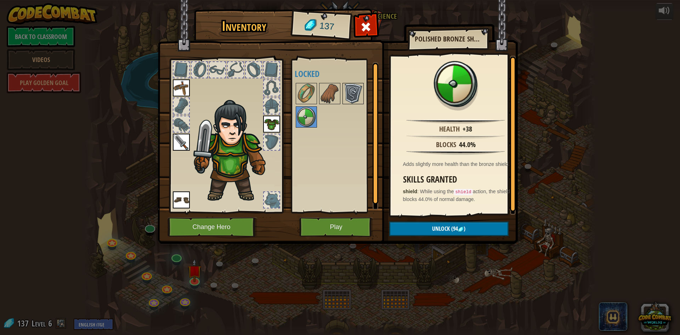
click at [347, 91] on img at bounding box center [353, 94] width 20 height 20
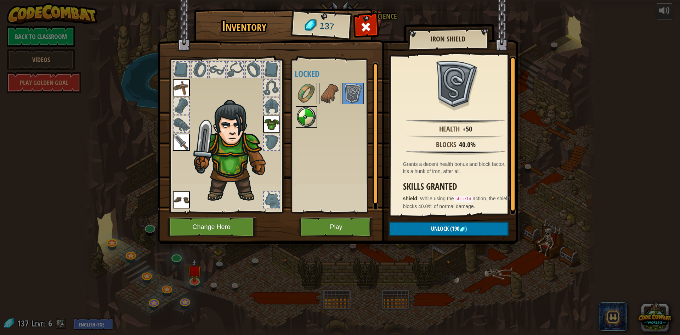
click at [306, 116] on img at bounding box center [306, 117] width 20 height 20
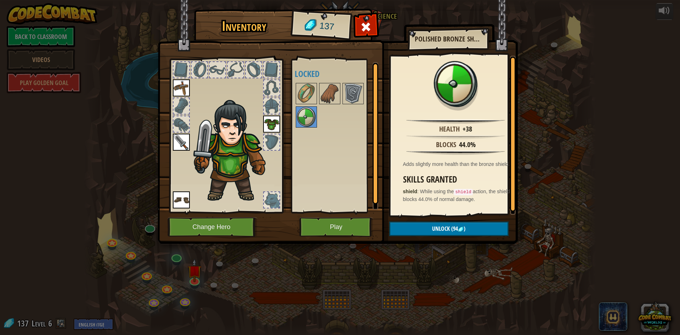
click at [275, 107] on div at bounding box center [272, 106] width 16 height 16
